Goal: Transaction & Acquisition: Purchase product/service

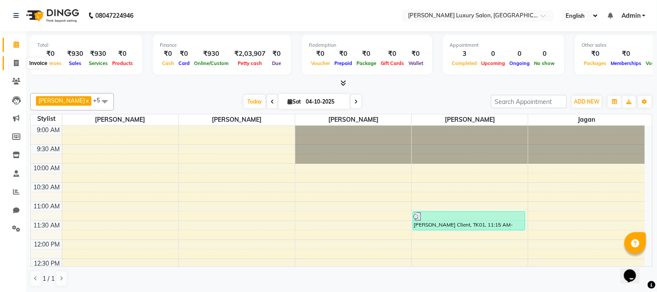
click at [13, 59] on span at bounding box center [16, 63] width 15 height 10
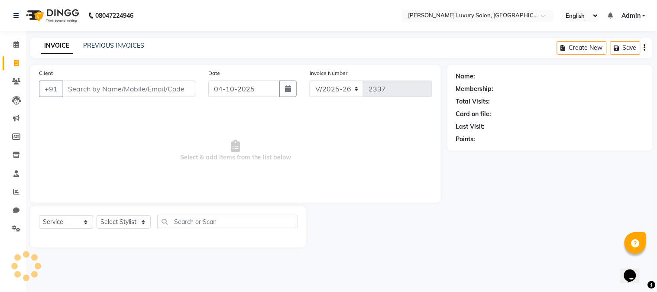
click at [13, 59] on span at bounding box center [16, 63] width 15 height 10
select select "7752"
select select "service"
click at [78, 91] on input "Client" at bounding box center [128, 88] width 133 height 16
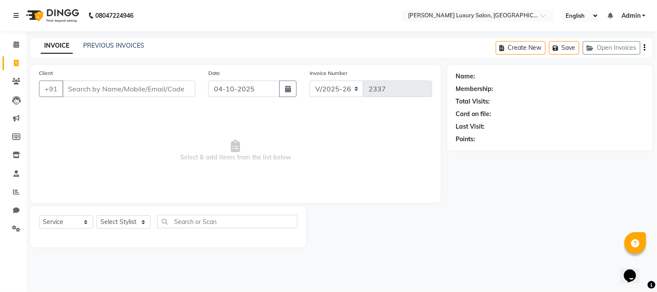
click at [78, 91] on input "Client" at bounding box center [128, 88] width 133 height 16
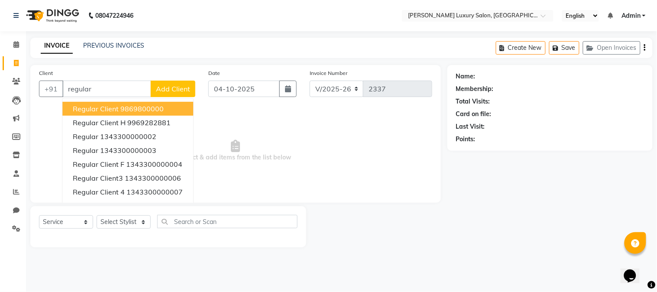
type input "regular"
click at [167, 84] on button "Add Client" at bounding box center [173, 88] width 45 height 16
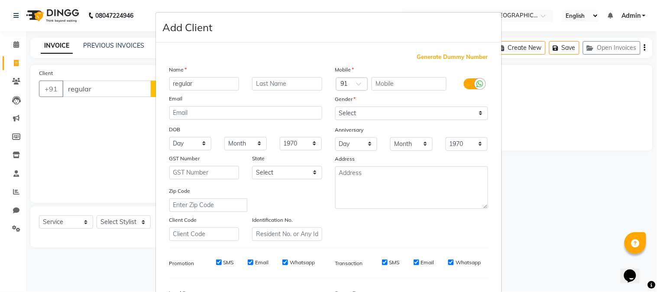
click at [417, 56] on span "Generate Dummy Number" at bounding box center [452, 57] width 71 height 9
type input "1343300000256"
checkbox input "false"
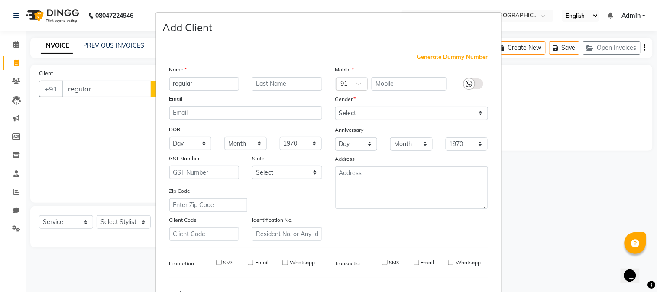
checkbox input "false"
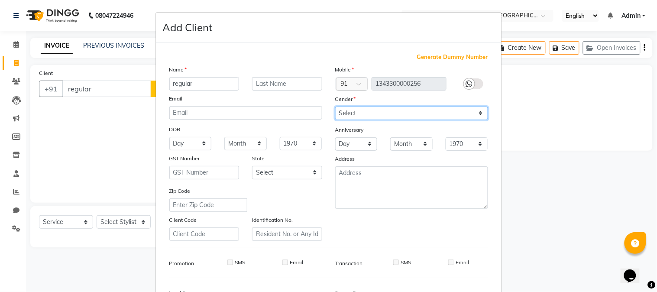
click at [400, 111] on select "Select [DEMOGRAPHIC_DATA] [DEMOGRAPHIC_DATA] Other Prefer Not To Say" at bounding box center [411, 112] width 153 height 13
select select "[DEMOGRAPHIC_DATA]"
click at [335, 106] on select "Select [DEMOGRAPHIC_DATA] [DEMOGRAPHIC_DATA] Other Prefer Not To Say" at bounding box center [411, 112] width 153 height 13
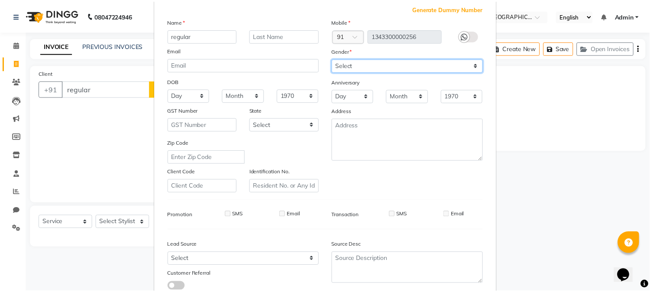
scroll to position [96, 0]
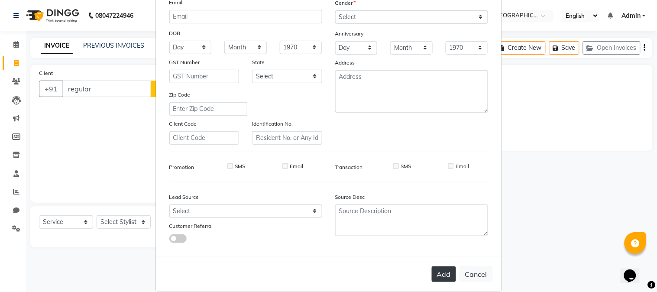
click at [435, 271] on button "Add" at bounding box center [443, 274] width 24 height 16
type input "1343300000256"
select select
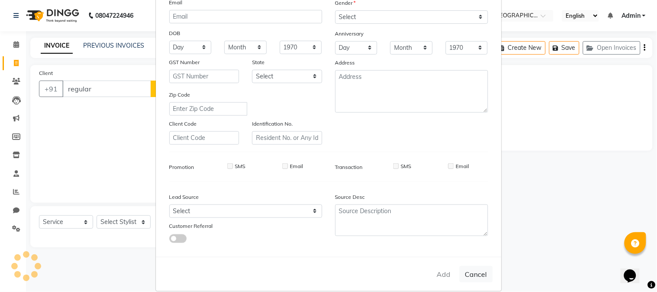
select select
checkbox input "false"
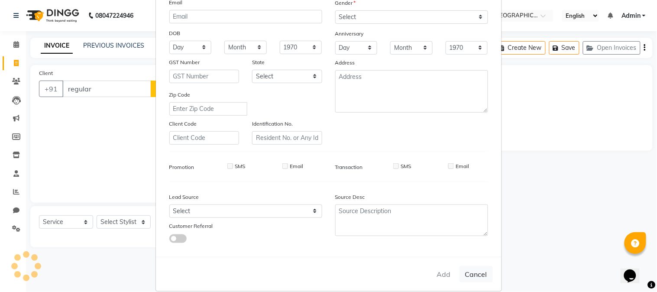
checkbox input "false"
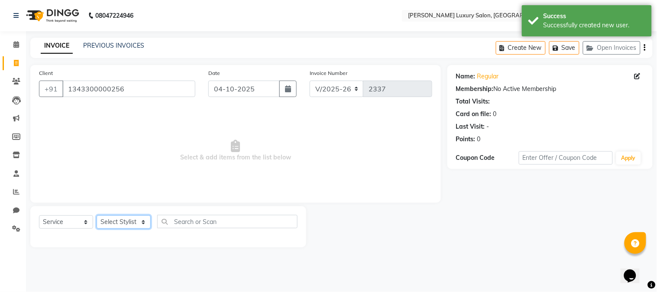
click at [103, 223] on select "Select Stylist [PERSON_NAME] [PERSON_NAME] Pol [PERSON_NAME] [PERSON_NAME] Salo…" at bounding box center [124, 221] width 54 height 13
select select "69299"
click at [97, 216] on select "Select Stylist [PERSON_NAME] [PERSON_NAME] Pol [PERSON_NAME] [PERSON_NAME] Salo…" at bounding box center [124, 221] width 54 height 13
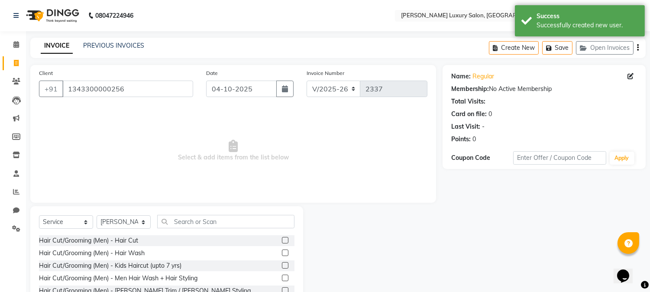
click at [282, 239] on label at bounding box center [285, 240] width 6 height 6
click at [282, 239] on input "checkbox" at bounding box center [285, 241] width 6 height 6
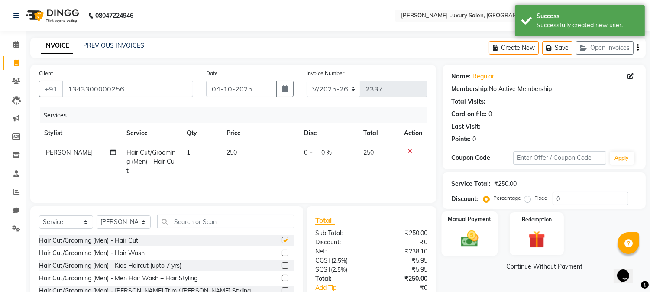
checkbox input "false"
click at [457, 240] on img at bounding box center [469, 239] width 29 height 20
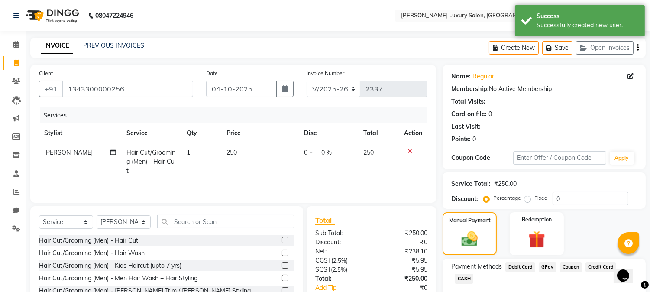
drag, startPoint x: 547, startPoint y: 260, endPoint x: 547, endPoint y: 267, distance: 6.9
click at [547, 263] on div "Payment Methods Debit Card GPay Coupon Credit Card CASH" at bounding box center [543, 284] width 203 height 52
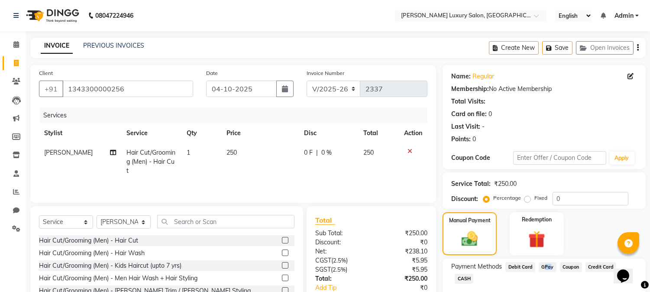
click at [547, 267] on span "GPay" at bounding box center [547, 267] width 18 height 10
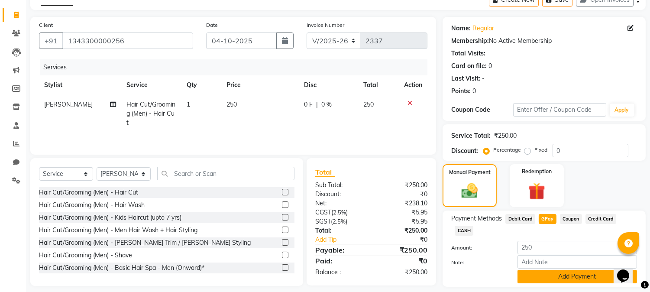
click at [553, 270] on button "Add Payment" at bounding box center [576, 276] width 119 height 13
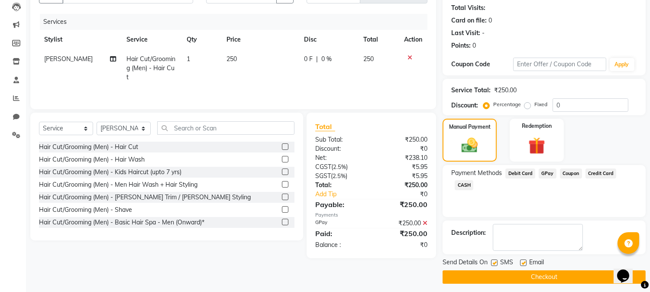
scroll to position [96, 0]
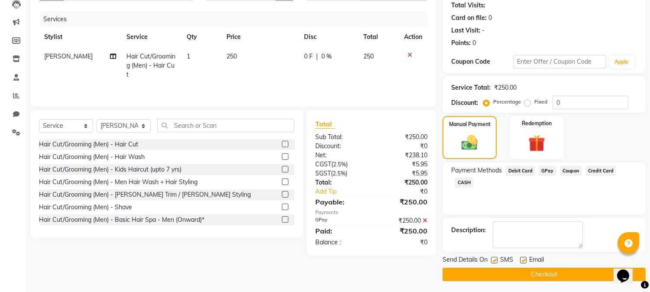
click at [553, 273] on button "Checkout" at bounding box center [543, 273] width 203 height 13
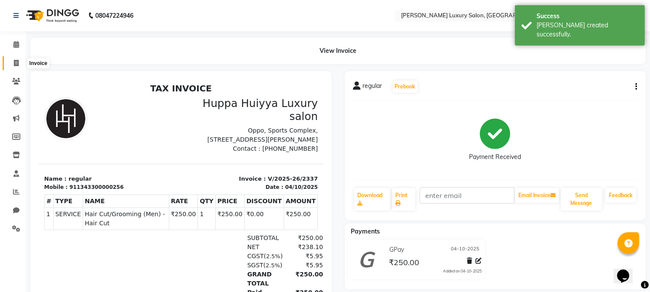
click at [14, 65] on icon at bounding box center [16, 63] width 5 height 6
select select "7752"
select select "service"
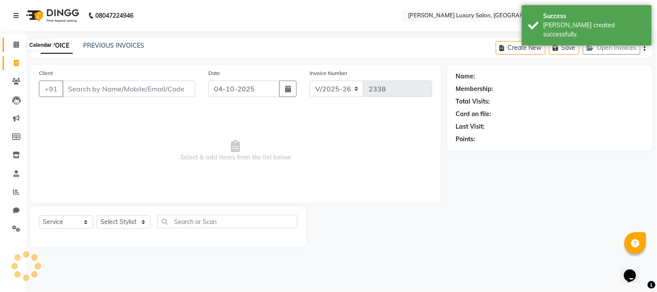
click at [16, 48] on icon at bounding box center [16, 44] width 6 height 6
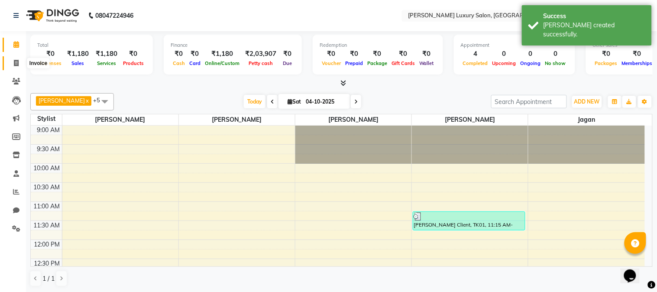
click at [14, 62] on icon at bounding box center [16, 63] width 5 height 6
select select "7752"
select select "service"
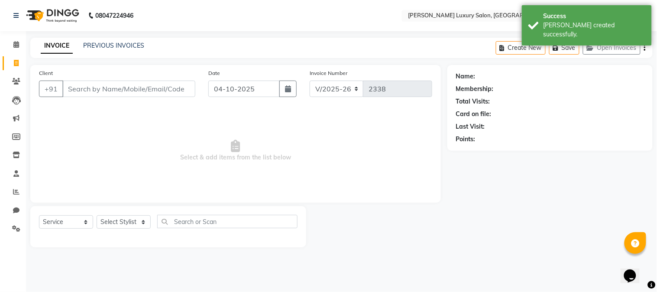
click at [76, 94] on input "Client" at bounding box center [128, 88] width 133 height 16
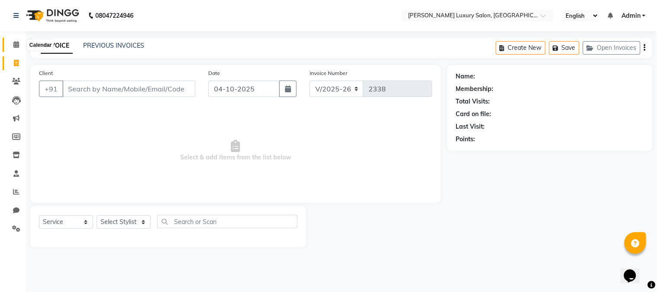
click at [16, 42] on icon at bounding box center [16, 44] width 6 height 6
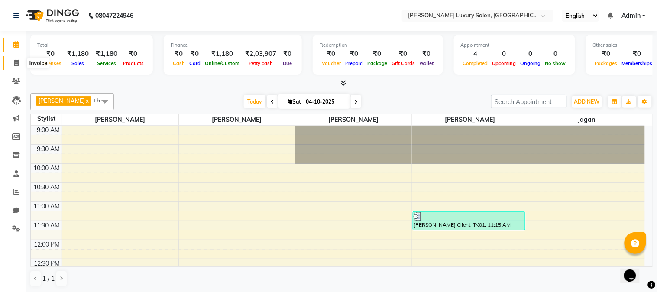
click at [20, 60] on span at bounding box center [16, 63] width 15 height 10
select select "7752"
select select "service"
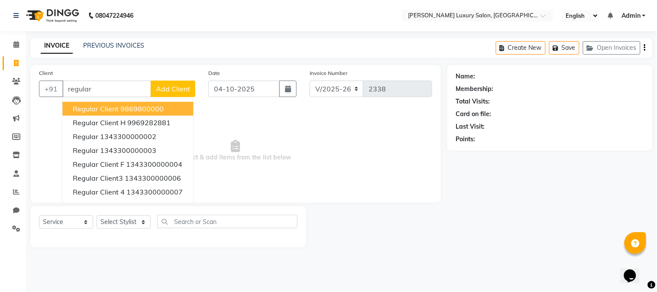
click at [135, 83] on input "regular" at bounding box center [106, 88] width 89 height 16
type input "regular"
click at [159, 92] on span "Add Client" at bounding box center [173, 88] width 34 height 9
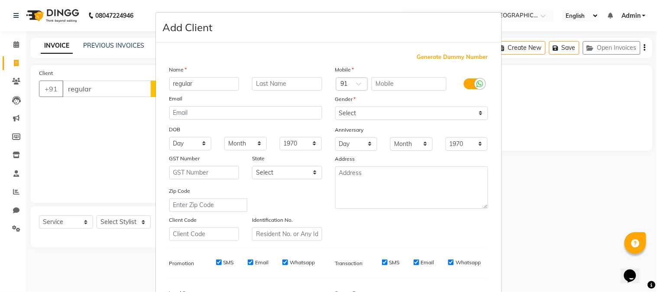
click at [417, 58] on span "Generate Dummy Number" at bounding box center [452, 57] width 71 height 9
type input "1343300000257"
checkbox input "false"
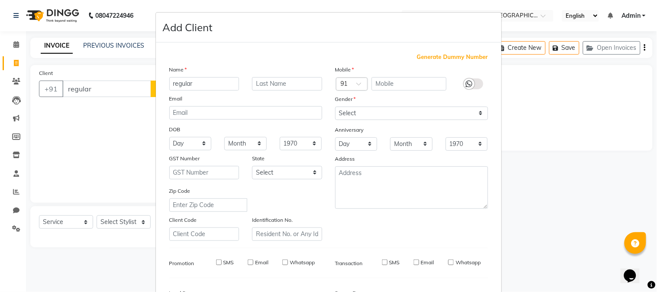
checkbox input "false"
click at [390, 106] on div "Mobile Country Code × 91 1343300000257 Gender Select [DEMOGRAPHIC_DATA] [DEMOGR…" at bounding box center [411, 153] width 166 height 176
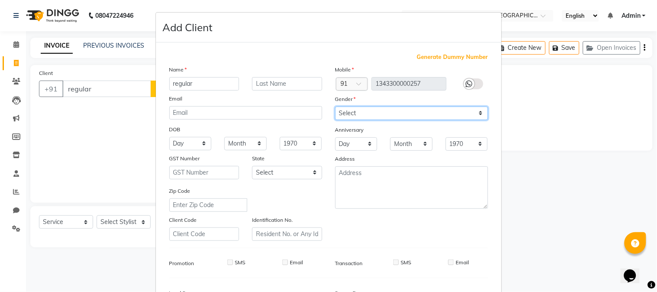
click at [386, 113] on select "Select [DEMOGRAPHIC_DATA] [DEMOGRAPHIC_DATA] Other Prefer Not To Say" at bounding box center [411, 112] width 153 height 13
click at [335, 106] on select "Select [DEMOGRAPHIC_DATA] [DEMOGRAPHIC_DATA] Other Prefer Not To Say" at bounding box center [411, 112] width 153 height 13
click at [376, 113] on select "Select [DEMOGRAPHIC_DATA] [DEMOGRAPHIC_DATA] Other Prefer Not To Say" at bounding box center [411, 112] width 153 height 13
select select "[DEMOGRAPHIC_DATA]"
click at [335, 106] on select "Select [DEMOGRAPHIC_DATA] [DEMOGRAPHIC_DATA] Other Prefer Not To Say" at bounding box center [411, 112] width 153 height 13
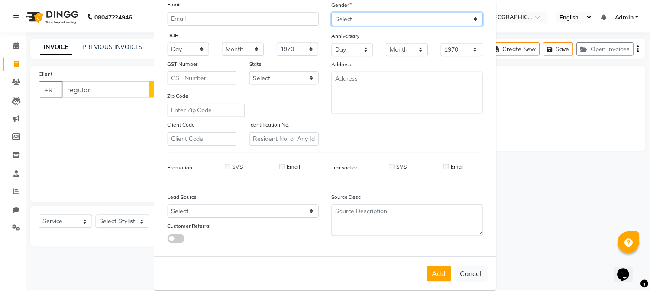
scroll to position [96, 0]
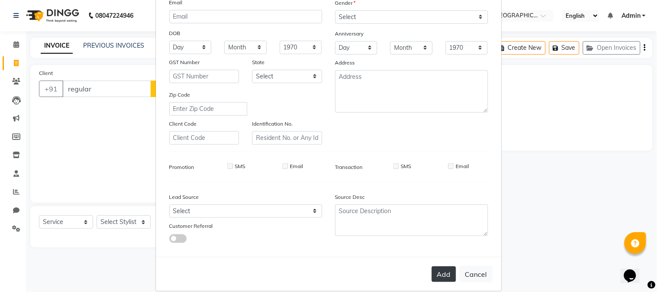
click at [445, 275] on button "Add" at bounding box center [443, 274] width 24 height 16
type input "1343300000257"
select select
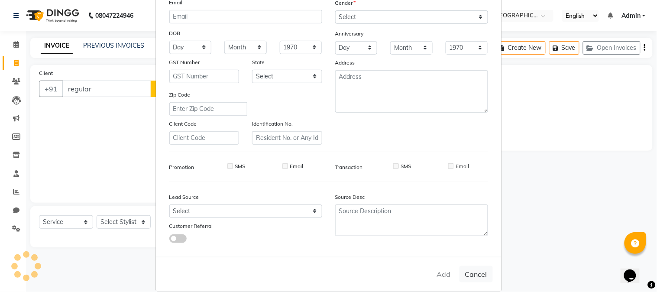
select select
checkbox input "false"
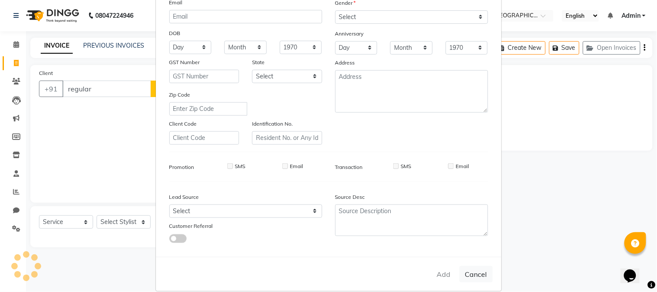
checkbox input "false"
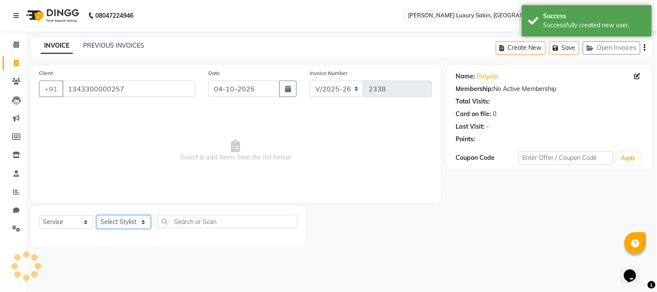
click at [140, 219] on select "Select Stylist [PERSON_NAME] [PERSON_NAME] Pol [PERSON_NAME] [PERSON_NAME] Salo…" at bounding box center [124, 221] width 54 height 13
select select "69294"
click at [97, 216] on select "Select Stylist [PERSON_NAME] [PERSON_NAME] Pol [PERSON_NAME] [PERSON_NAME] Salo…" at bounding box center [124, 221] width 54 height 13
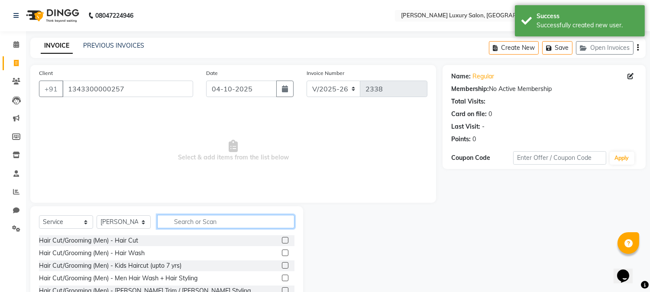
click at [200, 221] on input "text" at bounding box center [225, 221] width 137 height 13
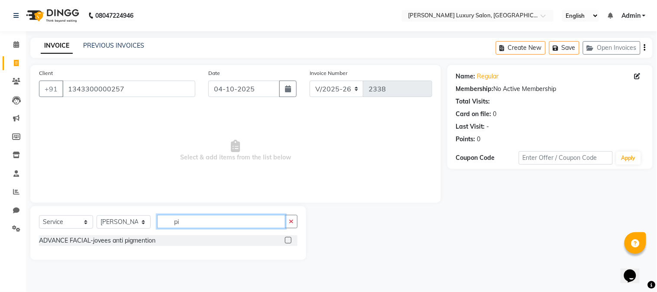
type input "p"
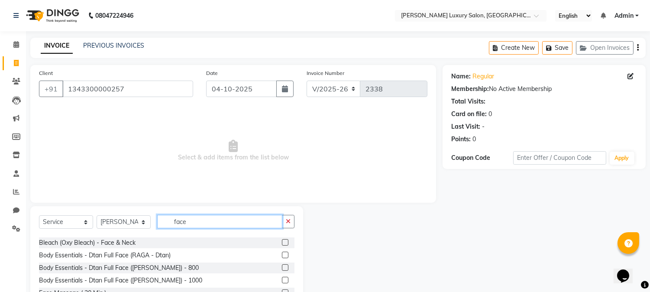
scroll to position [0, 0]
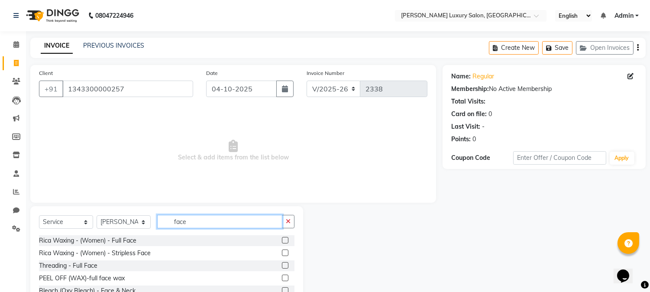
type input "face"
click at [282, 266] on label at bounding box center [285, 265] width 6 height 6
click at [282, 266] on input "checkbox" at bounding box center [285, 266] width 6 height 6
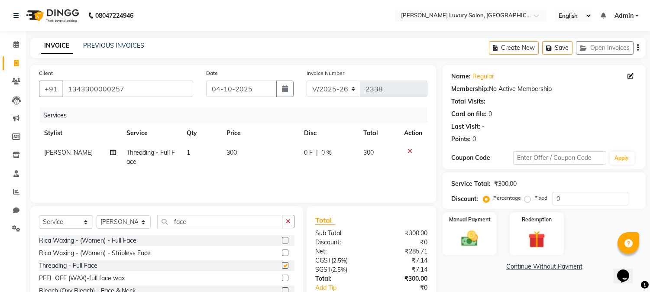
checkbox input "false"
click at [226, 152] on span "300" at bounding box center [231, 152] width 10 height 8
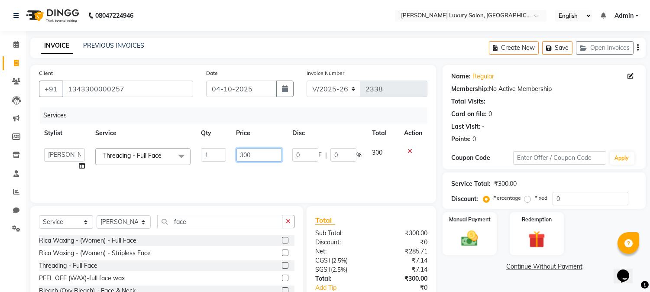
click at [247, 154] on input "300" at bounding box center [258, 154] width 45 height 13
type input "450"
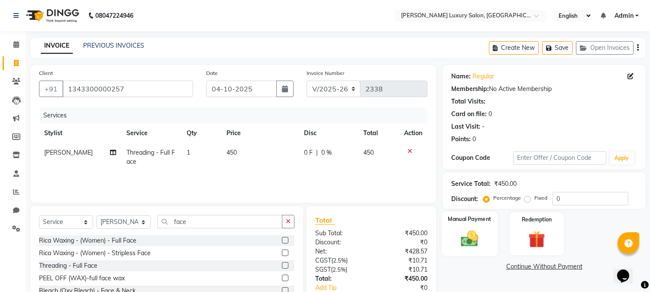
click at [470, 241] on img at bounding box center [469, 239] width 29 height 20
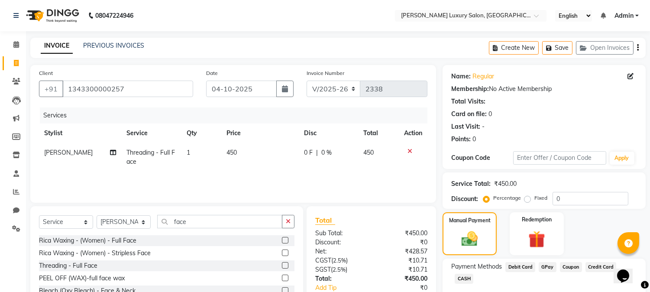
click at [542, 264] on span "GPay" at bounding box center [547, 267] width 18 height 10
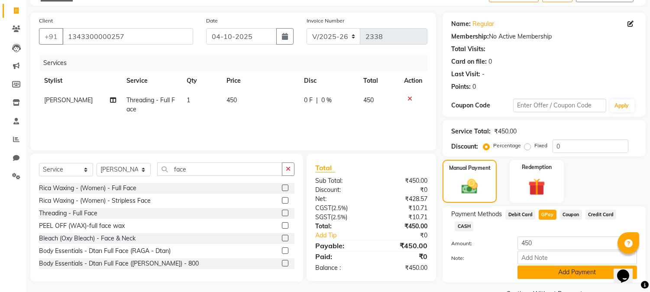
scroll to position [61, 0]
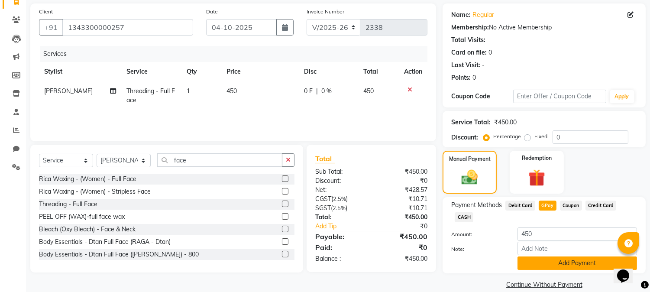
click at [545, 256] on button "Add Payment" at bounding box center [576, 262] width 119 height 13
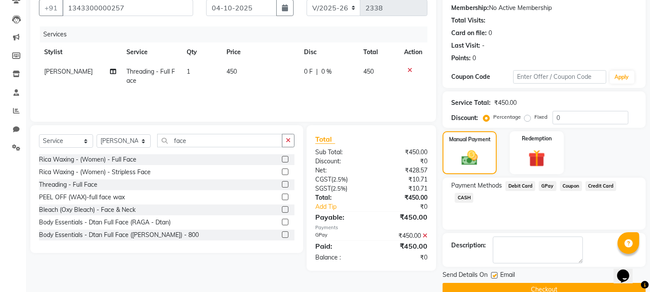
scroll to position [97, 0]
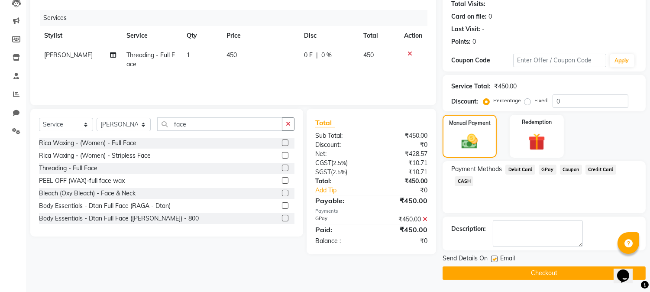
click at [543, 273] on button "Checkout" at bounding box center [543, 272] width 203 height 13
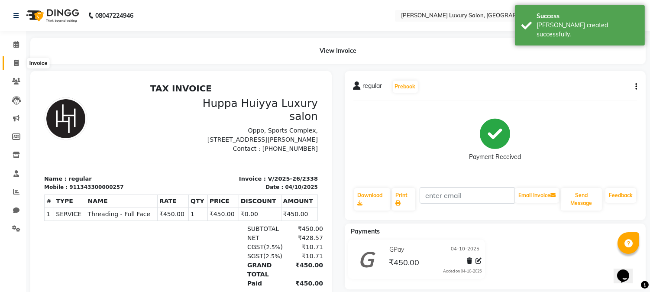
click at [15, 65] on icon at bounding box center [16, 63] width 5 height 6
select select "service"
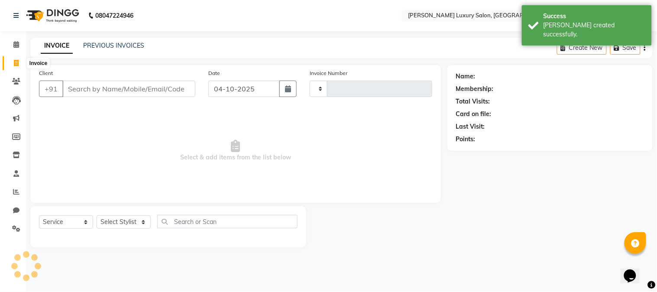
type input "2339"
select select "7752"
click at [97, 87] on input "Client" at bounding box center [128, 88] width 133 height 16
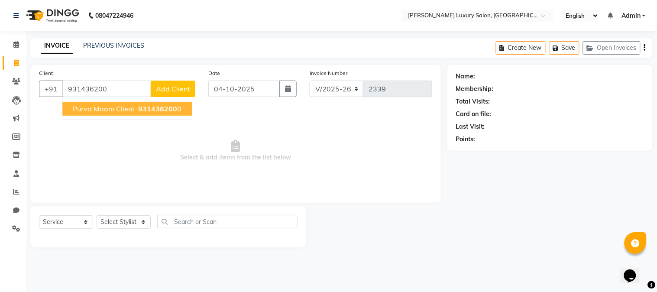
click at [130, 105] on span "Purva Maam Client" at bounding box center [104, 108] width 62 height 9
type input "9314362000"
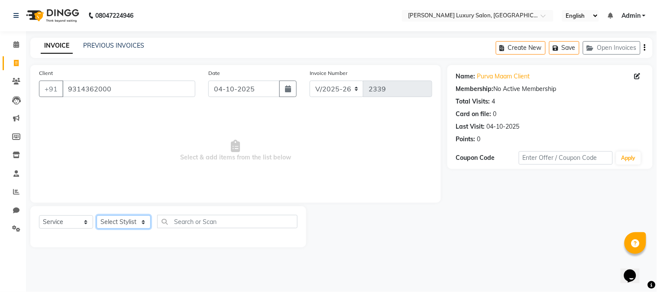
click at [114, 223] on select "Select Stylist [PERSON_NAME] [PERSON_NAME] Pol [PERSON_NAME] [PERSON_NAME] Salo…" at bounding box center [124, 221] width 54 height 13
select select "93091"
click at [97, 216] on select "Select Stylist [PERSON_NAME] [PERSON_NAME] Pol [PERSON_NAME] [PERSON_NAME] Salo…" at bounding box center [124, 221] width 54 height 13
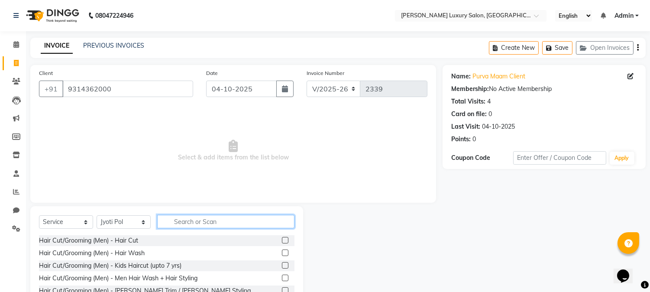
click at [197, 220] on input "text" at bounding box center [225, 221] width 137 height 13
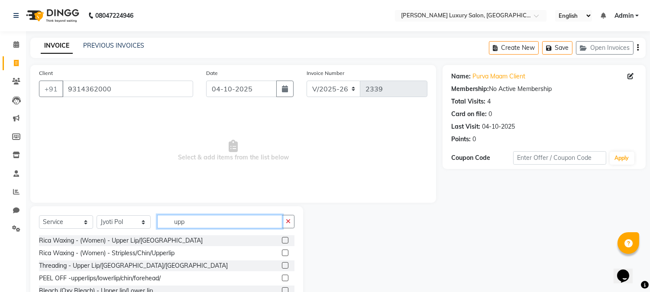
type input "upp"
click at [283, 241] on label at bounding box center [285, 240] width 6 height 6
click at [283, 241] on input "checkbox" at bounding box center [285, 241] width 6 height 6
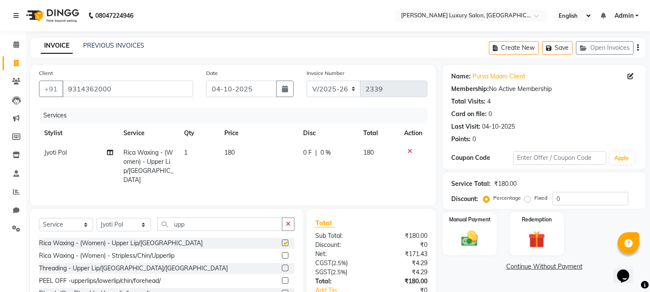
checkbox input "false"
click at [230, 150] on span "180" at bounding box center [229, 152] width 10 height 8
select select "93091"
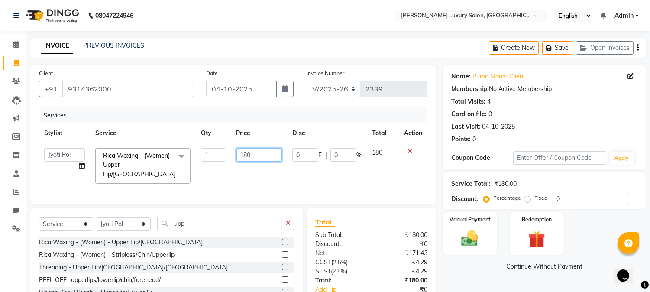
click at [249, 154] on input "180" at bounding box center [258, 154] width 45 height 13
click at [247, 156] on input "180" at bounding box center [258, 154] width 45 height 13
type input "130"
click at [457, 239] on img at bounding box center [469, 239] width 29 height 20
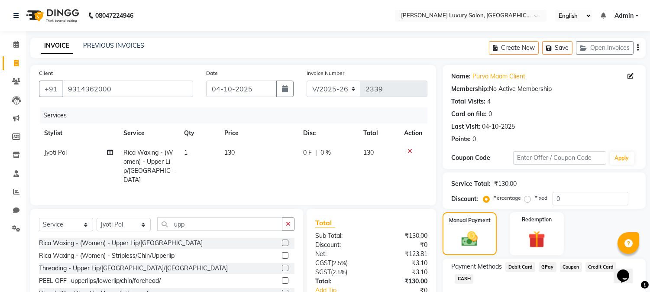
click at [548, 267] on span "GPay" at bounding box center [547, 267] width 18 height 10
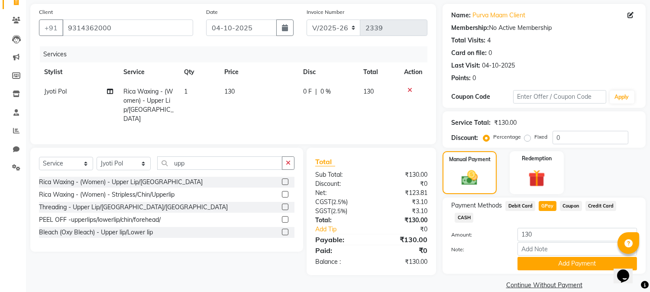
scroll to position [61, 0]
click at [555, 256] on button "Add Payment" at bounding box center [576, 262] width 119 height 13
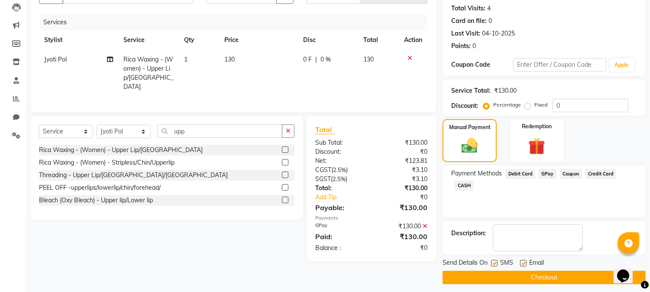
scroll to position [97, 0]
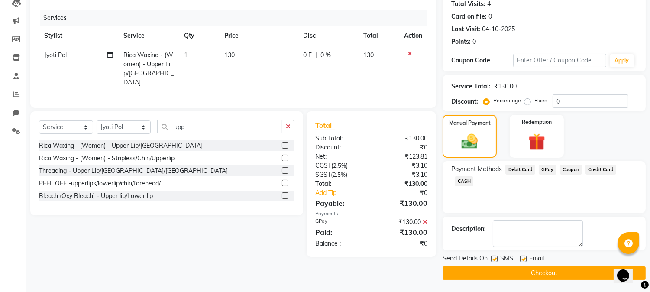
click at [533, 273] on button "Checkout" at bounding box center [543, 272] width 203 height 13
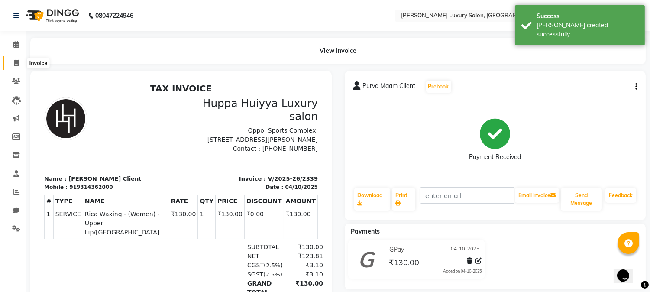
click at [15, 66] on icon at bounding box center [16, 63] width 5 height 6
select select "service"
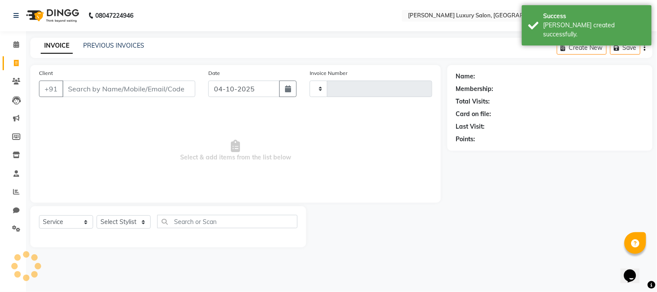
type input "2340"
select select "7752"
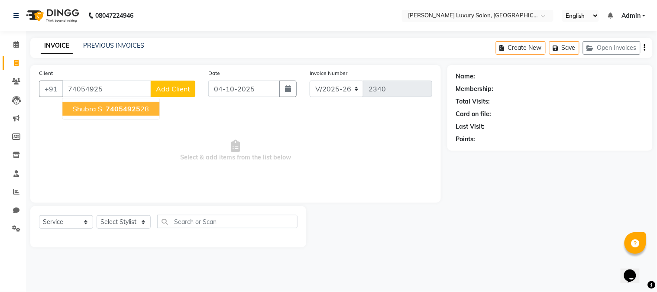
click at [138, 103] on button "Shubra S 74054925 28" at bounding box center [110, 109] width 97 height 14
type input "7405492528"
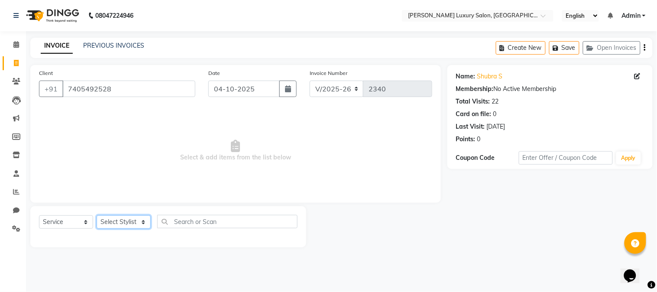
click at [130, 223] on select "Select Stylist [PERSON_NAME] [PERSON_NAME] Pol [PERSON_NAME] [PERSON_NAME] Salo…" at bounding box center [124, 221] width 54 height 13
select select "69299"
click at [97, 216] on select "Select Stylist [PERSON_NAME] [PERSON_NAME] Pol [PERSON_NAME] [PERSON_NAME] Salo…" at bounding box center [124, 221] width 54 height 13
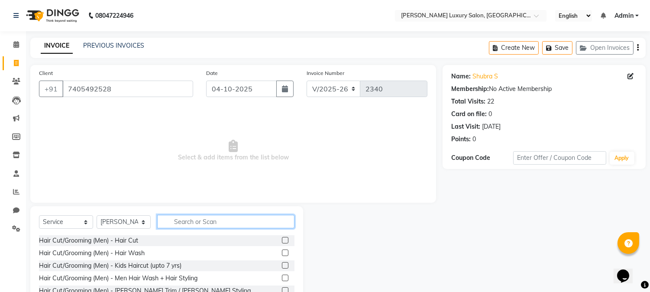
click at [208, 223] on input "text" at bounding box center [225, 221] width 137 height 13
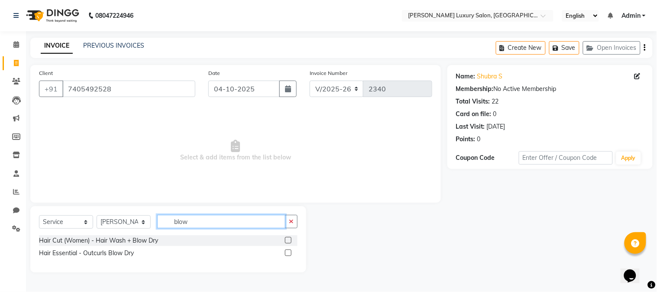
type input "blow"
click at [288, 240] on label at bounding box center [288, 240] width 6 height 6
click at [288, 240] on input "checkbox" at bounding box center [288, 241] width 6 height 6
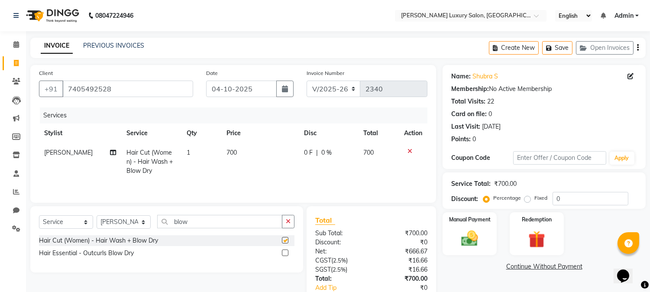
checkbox input "false"
click at [234, 152] on span "700" at bounding box center [231, 152] width 10 height 8
select select "69299"
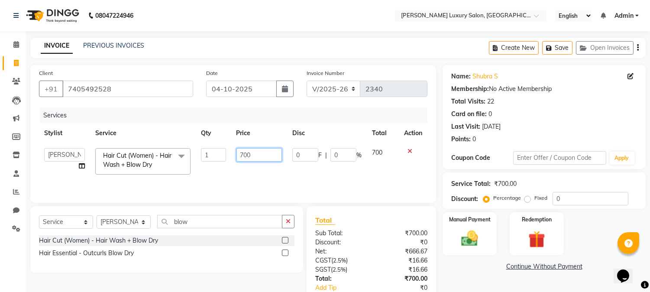
click at [243, 154] on input "700" at bounding box center [258, 154] width 45 height 13
type input "400"
click at [460, 236] on img at bounding box center [469, 239] width 29 height 20
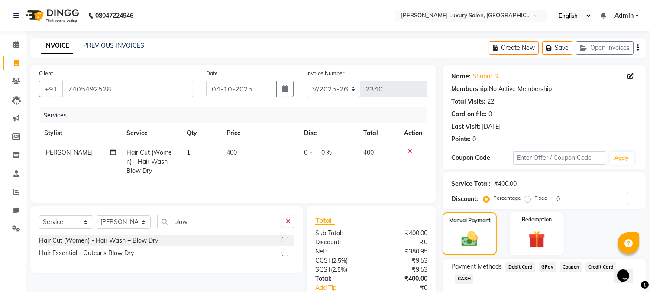
click at [551, 265] on span "GPay" at bounding box center [547, 267] width 18 height 10
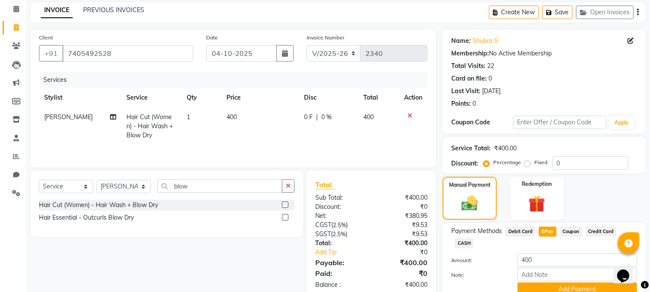
scroll to position [61, 0]
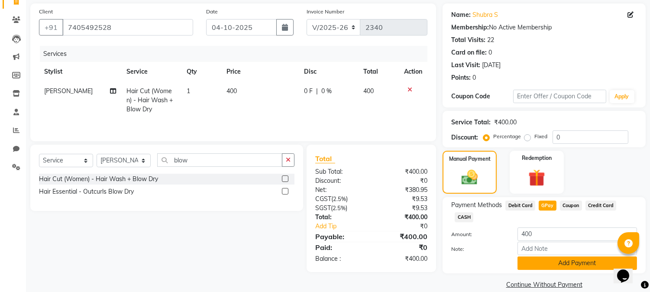
click at [556, 256] on button "Add Payment" at bounding box center [576, 262] width 119 height 13
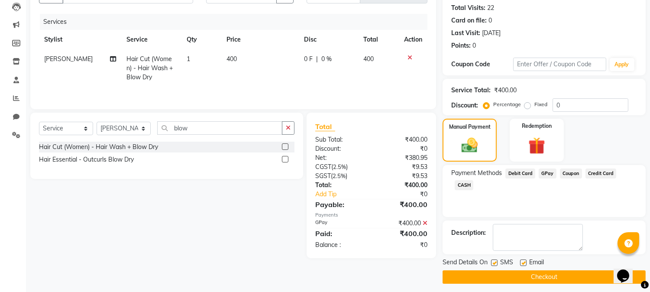
scroll to position [97, 0]
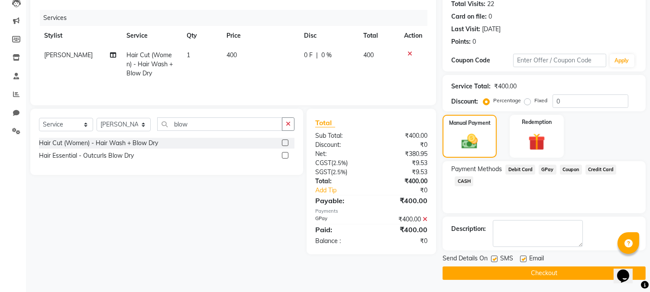
click at [553, 268] on button "Checkout" at bounding box center [543, 272] width 203 height 13
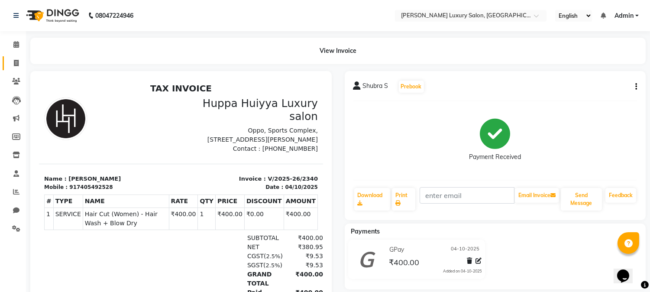
click at [16, 68] on link "Invoice" at bounding box center [13, 63] width 21 height 14
select select "service"
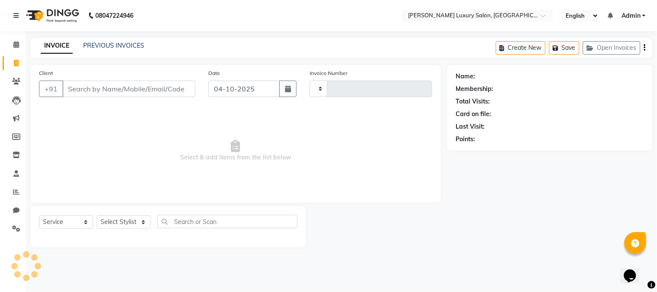
type input "2341"
select select "7752"
click at [119, 92] on input "Client" at bounding box center [128, 88] width 133 height 16
click at [100, 88] on input "Client" at bounding box center [128, 88] width 133 height 16
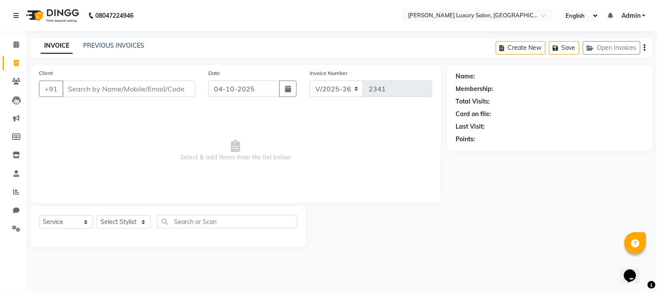
type input "7"
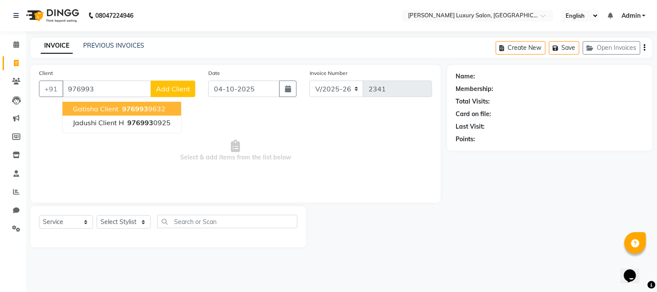
click at [141, 106] on span "976993" at bounding box center [135, 108] width 26 height 9
type input "9769939632"
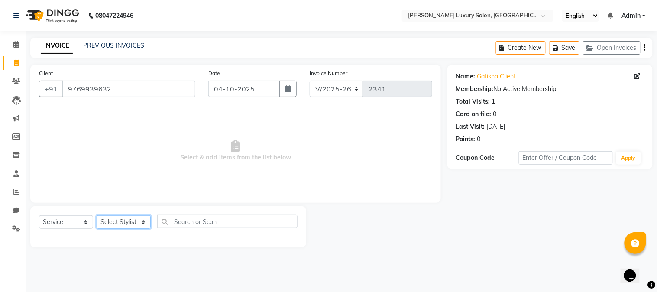
click at [132, 219] on select "Select Stylist [PERSON_NAME] [PERSON_NAME] Pol [PERSON_NAME] [PERSON_NAME] Salo…" at bounding box center [124, 221] width 54 height 13
select select "69297"
click at [97, 216] on select "Select Stylist [PERSON_NAME] [PERSON_NAME] Pol [PERSON_NAME] [PERSON_NAME] Salo…" at bounding box center [124, 221] width 54 height 13
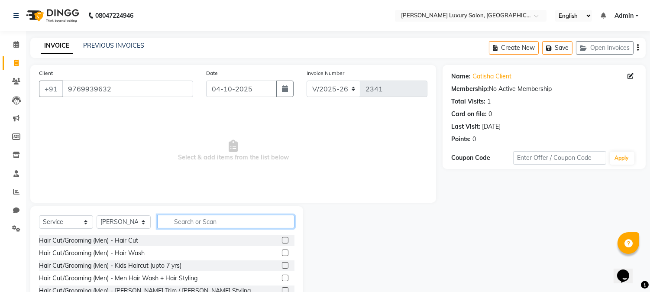
click at [261, 219] on input "text" at bounding box center [225, 221] width 137 height 13
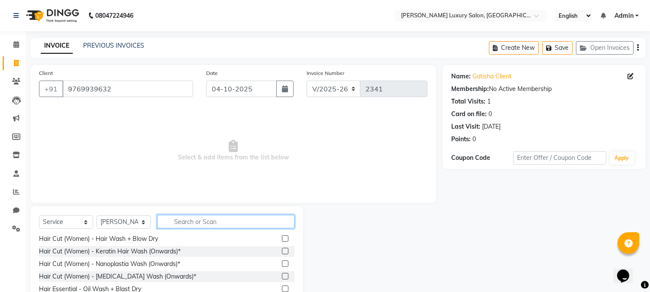
scroll to position [192, 0]
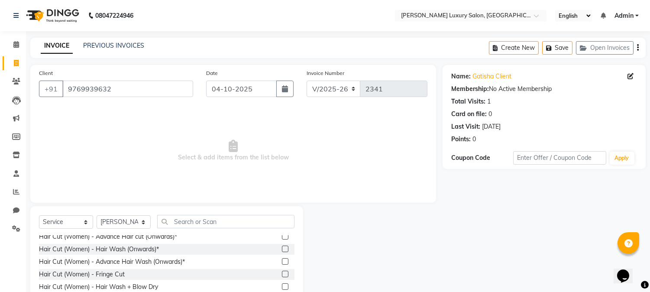
click at [282, 238] on label at bounding box center [285, 236] width 6 height 6
click at [282, 238] on input "checkbox" at bounding box center [285, 237] width 6 height 6
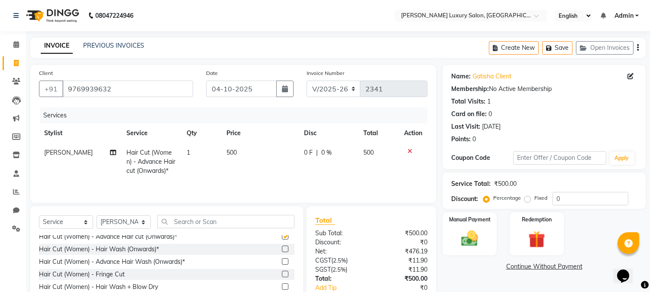
checkbox input "false"
click at [282, 248] on label at bounding box center [285, 248] width 6 height 6
click at [282, 248] on input "checkbox" at bounding box center [285, 249] width 6 height 6
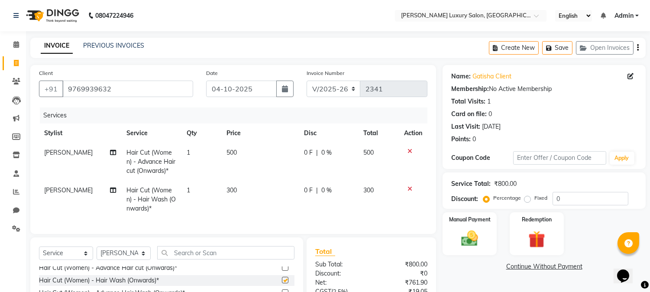
checkbox input "false"
click at [460, 230] on img at bounding box center [469, 239] width 29 height 20
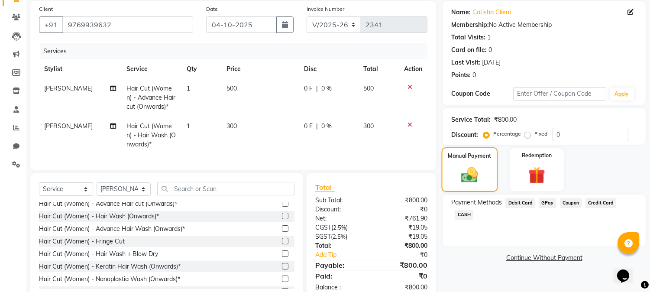
scroll to position [93, 0]
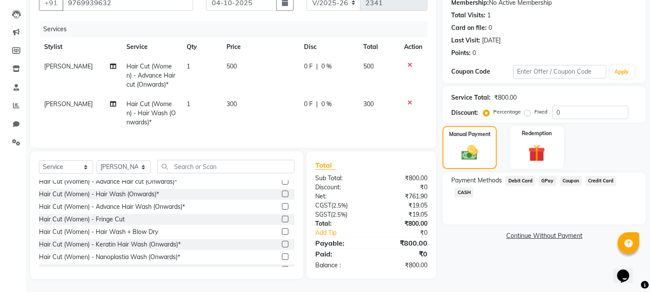
click at [548, 176] on span "GPay" at bounding box center [547, 181] width 18 height 10
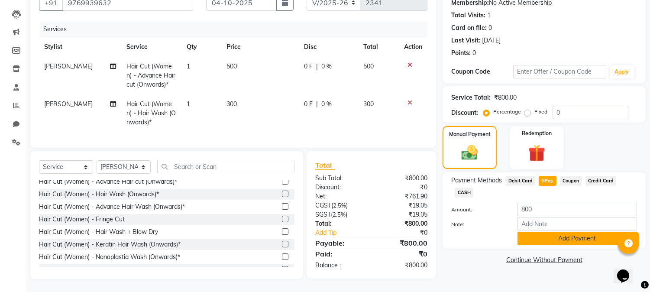
click at [546, 232] on button "Add Payment" at bounding box center [576, 238] width 119 height 13
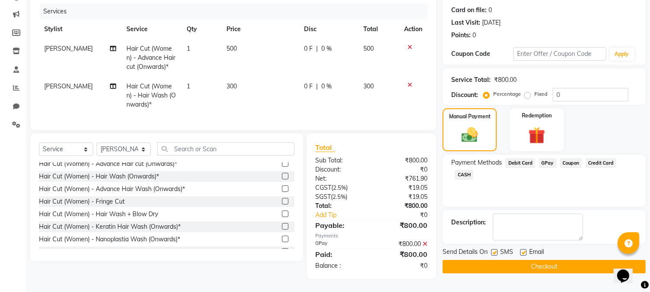
scroll to position [111, 0]
click at [529, 260] on button "Checkout" at bounding box center [543, 266] width 203 height 13
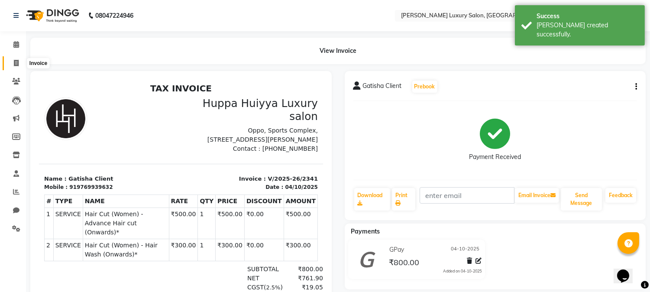
click at [11, 67] on span at bounding box center [16, 63] width 15 height 10
select select "service"
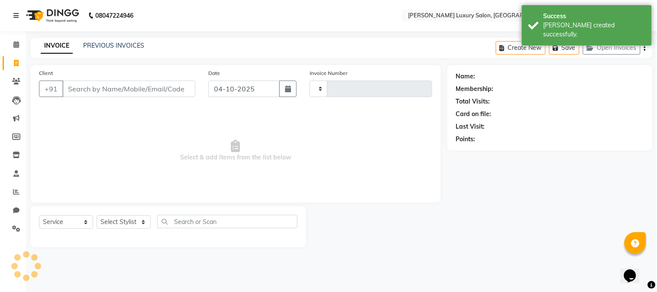
type input "2342"
select select "7752"
click at [15, 48] on icon at bounding box center [16, 44] width 6 height 6
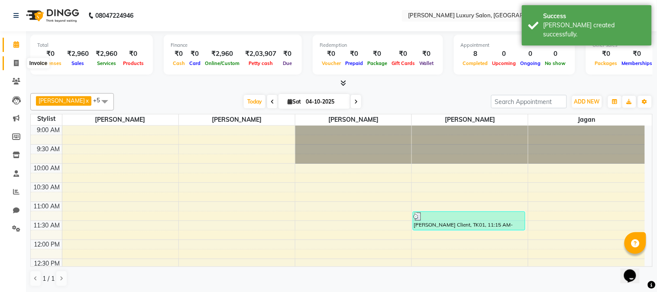
click at [17, 68] on span at bounding box center [16, 63] width 15 height 10
select select "7752"
select select "service"
